Goal: Information Seeking & Learning: Learn about a topic

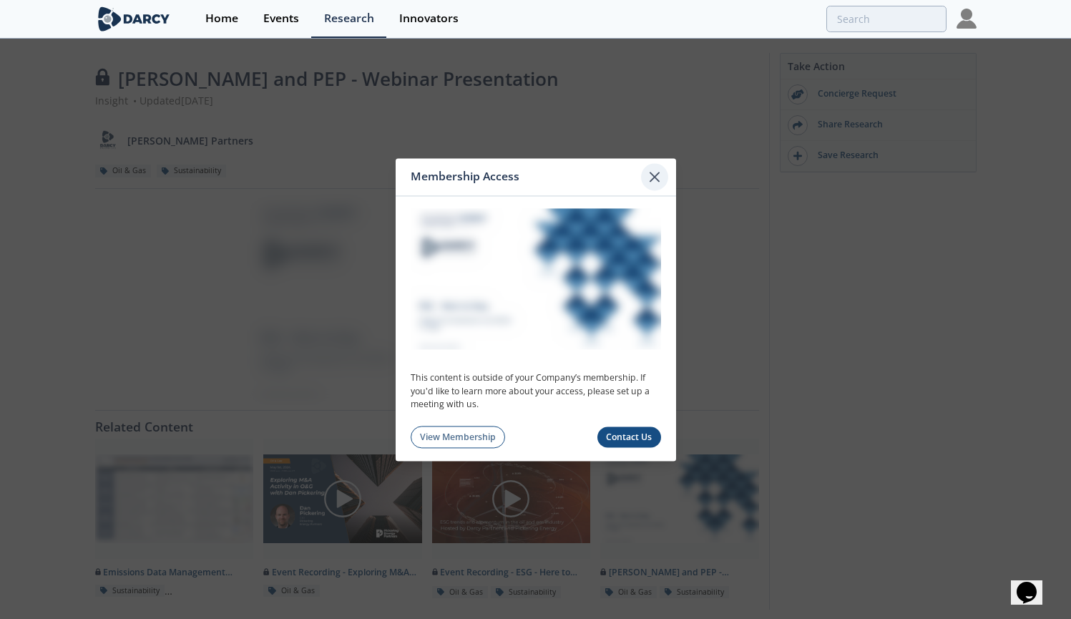
click at [658, 180] on icon at bounding box center [654, 176] width 17 height 17
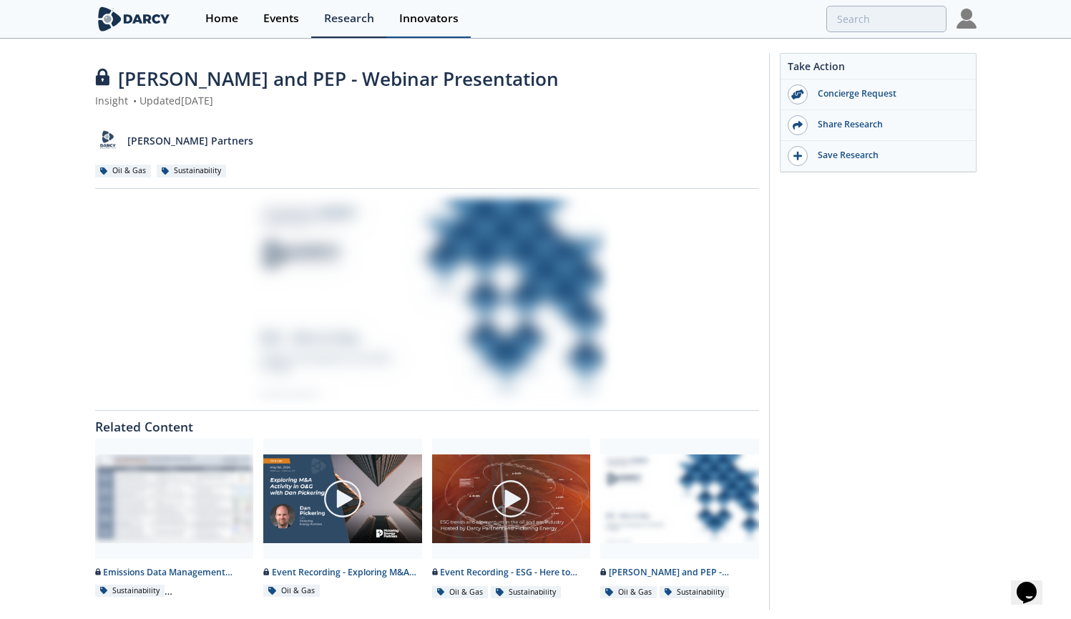
click at [429, 29] on link "Innovators" at bounding box center [428, 19] width 84 height 38
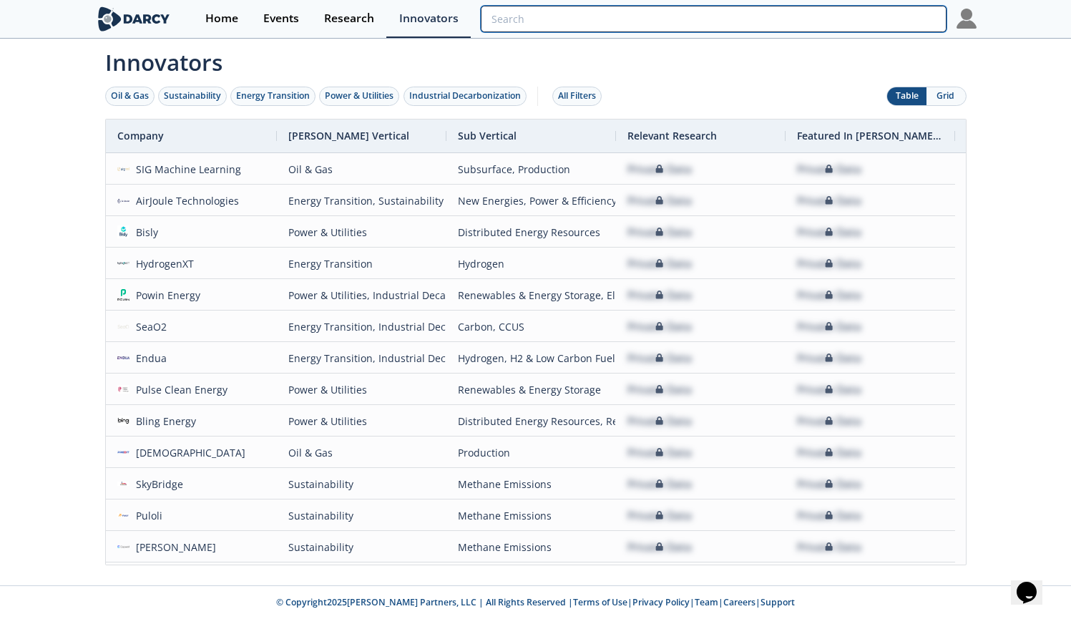
click at [860, 16] on input "search" at bounding box center [713, 19] width 465 height 26
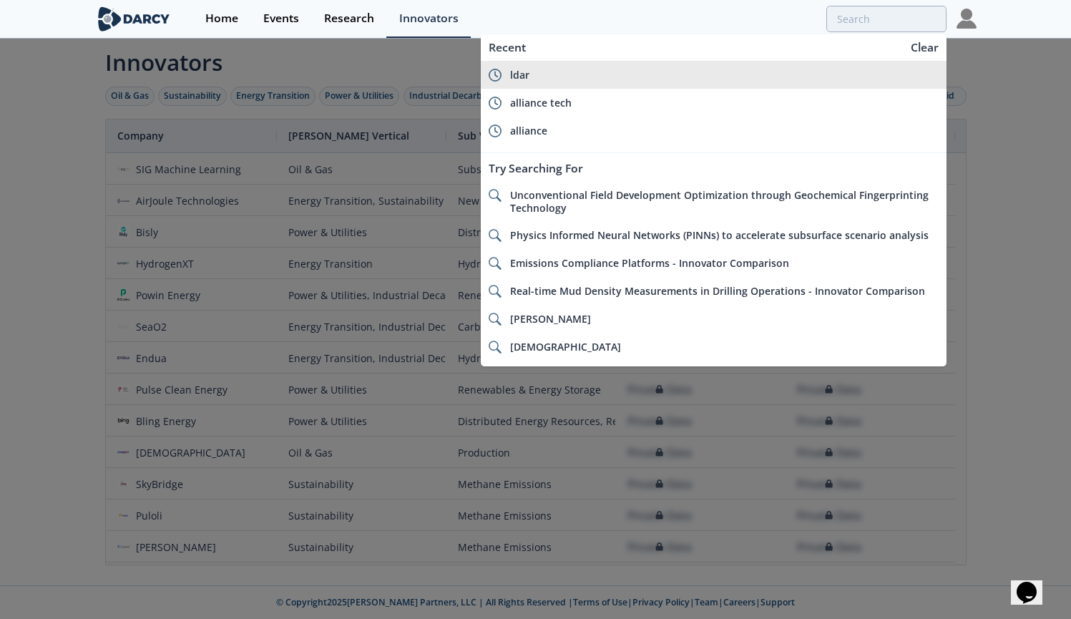
click at [670, 79] on div "ldar" at bounding box center [724, 75] width 429 height 13
type input "ldar"
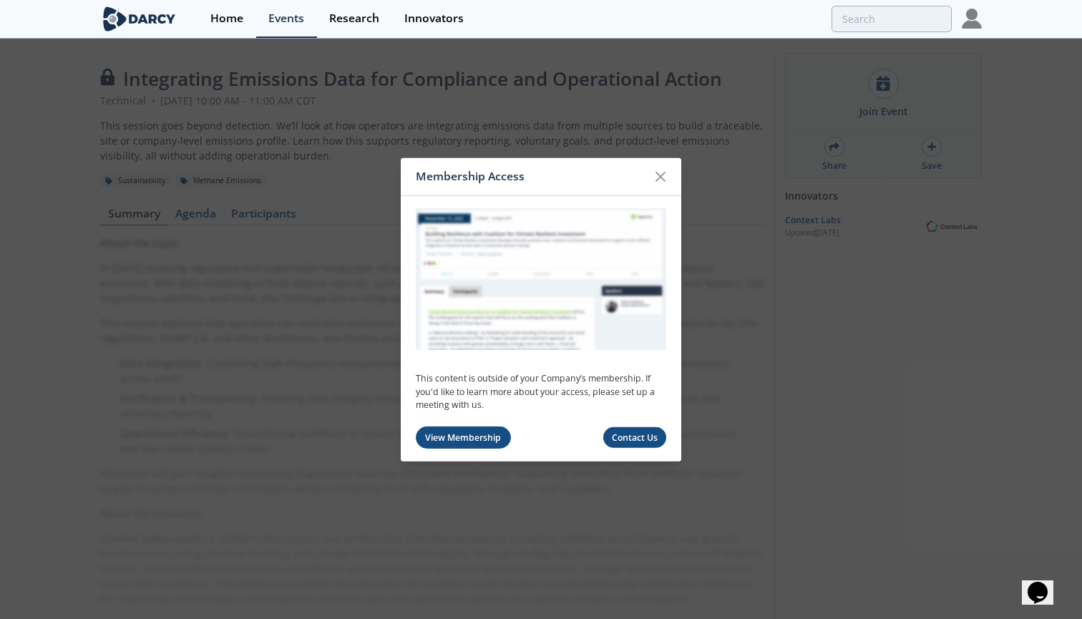
click at [455, 435] on link "View Membership" at bounding box center [463, 437] width 95 height 22
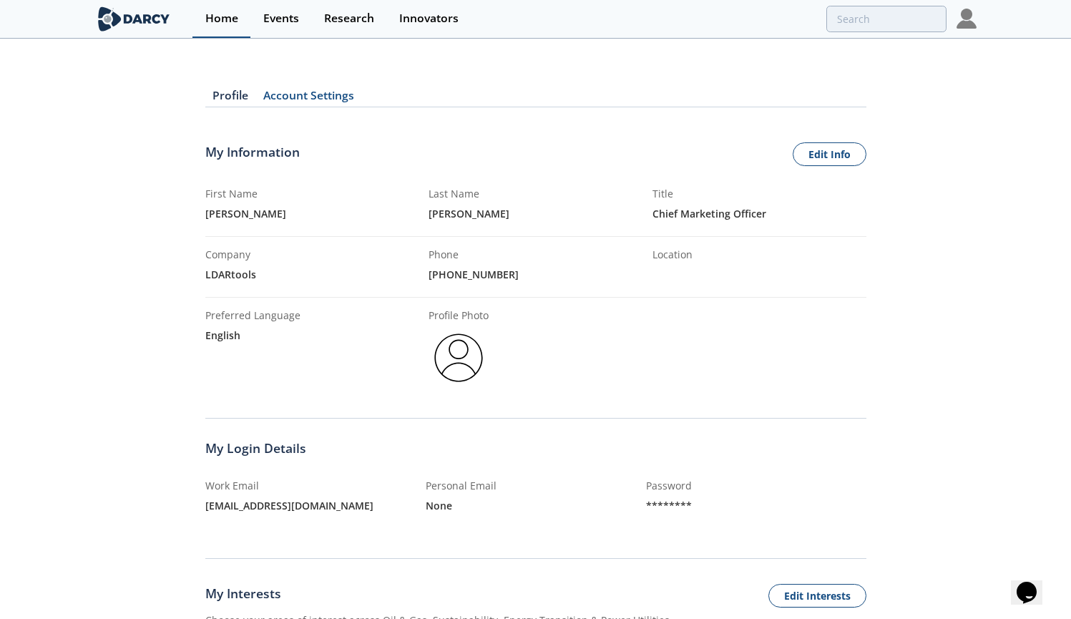
click at [233, 16] on div "Home" at bounding box center [221, 18] width 33 height 11
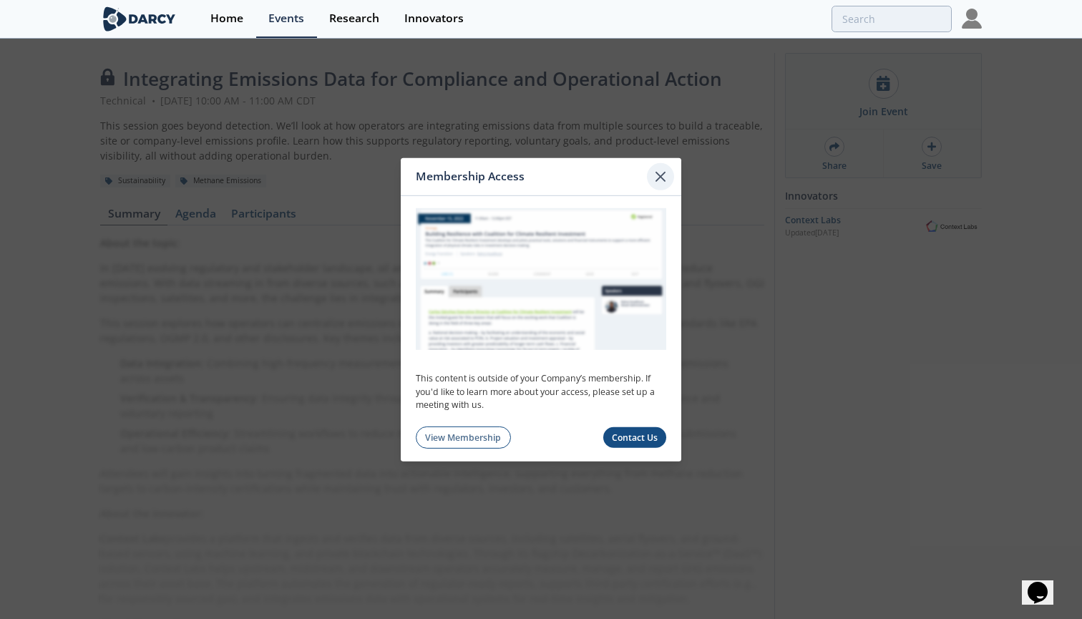
click at [658, 184] on icon at bounding box center [660, 175] width 17 height 17
